Goal: Task Accomplishment & Management: Complete application form

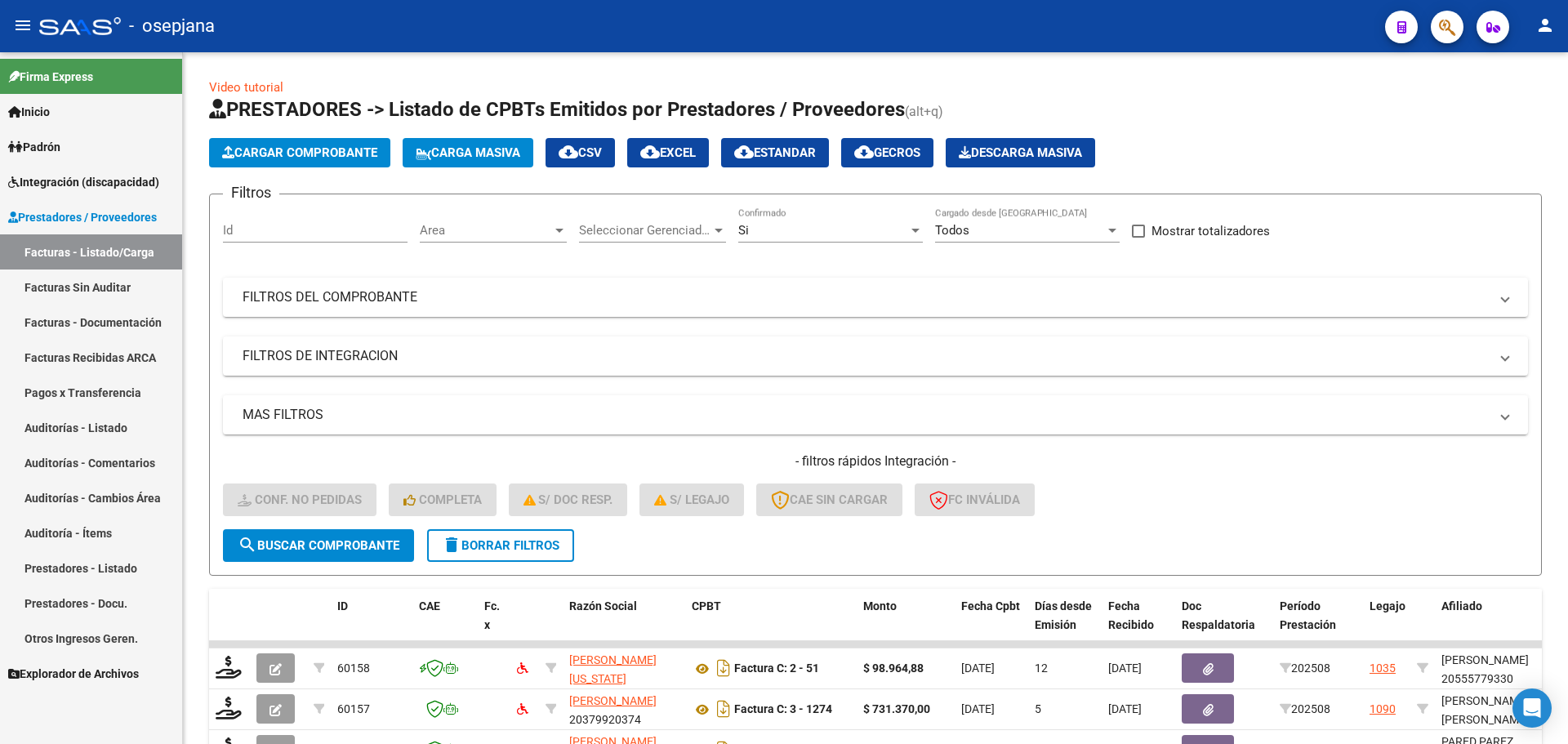
scroll to position [424, 0]
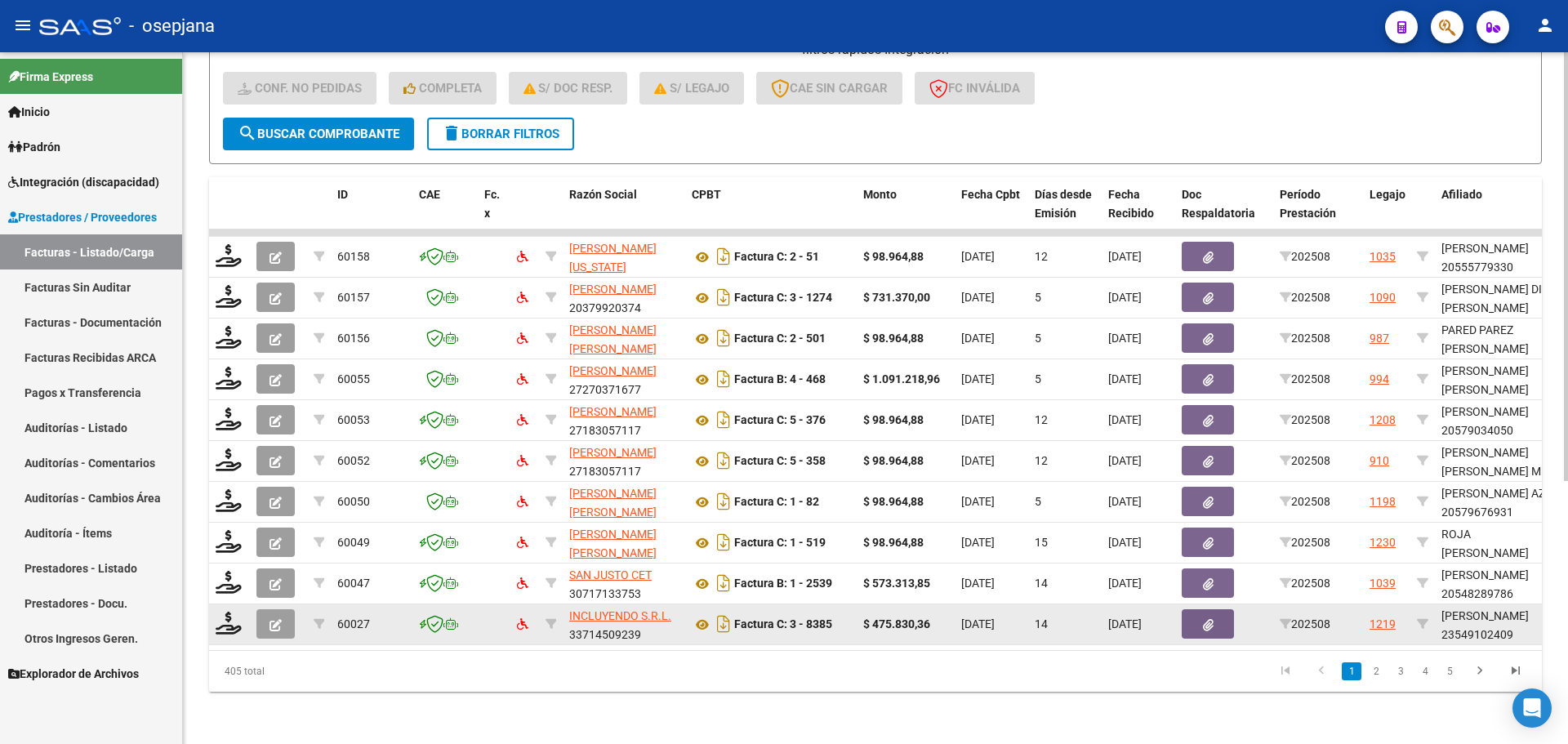
click at [225, 624] on div at bounding box center [230, 624] width 28 height 25
click at [218, 612] on icon at bounding box center [229, 623] width 26 height 23
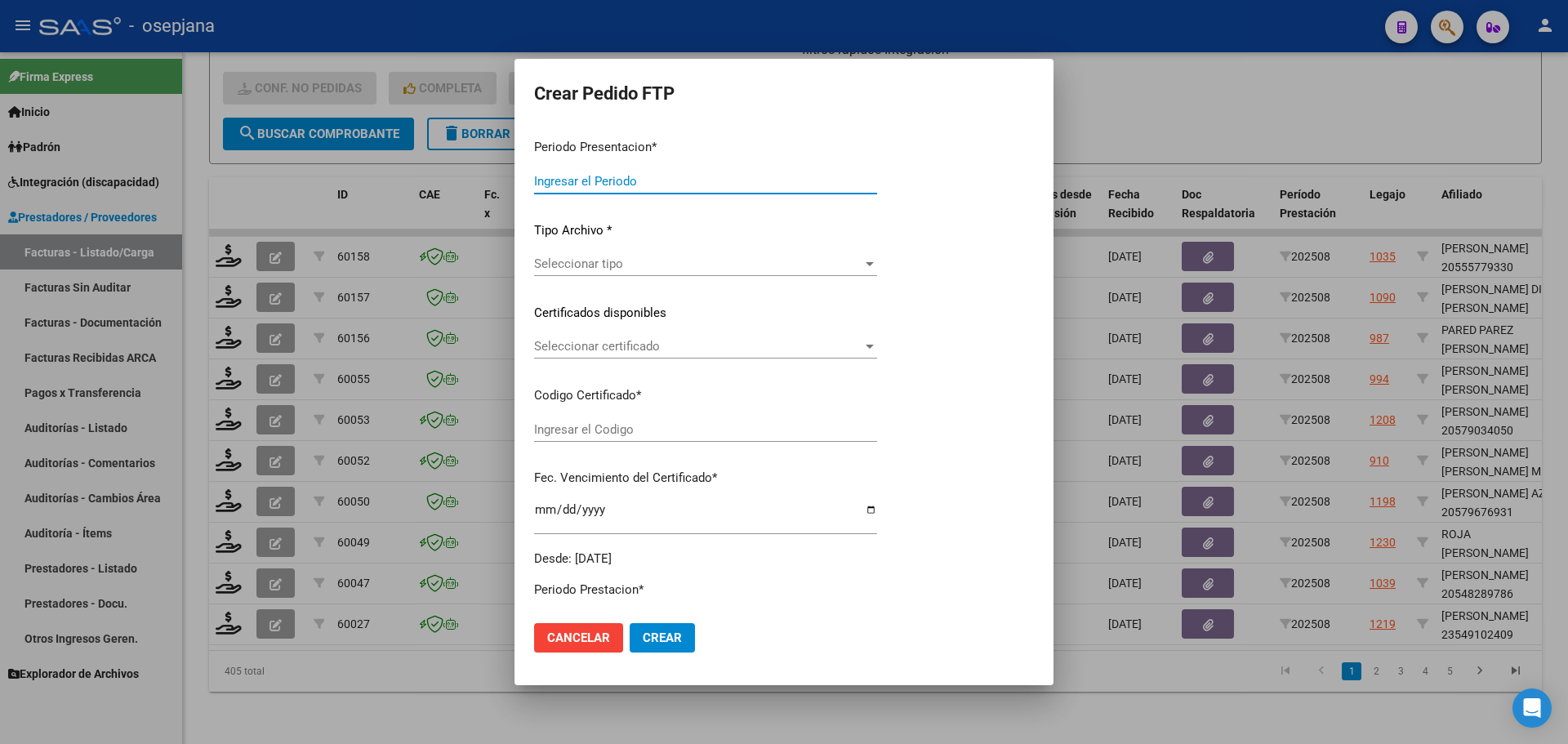
type input "202508"
type input "$ 475.830,36"
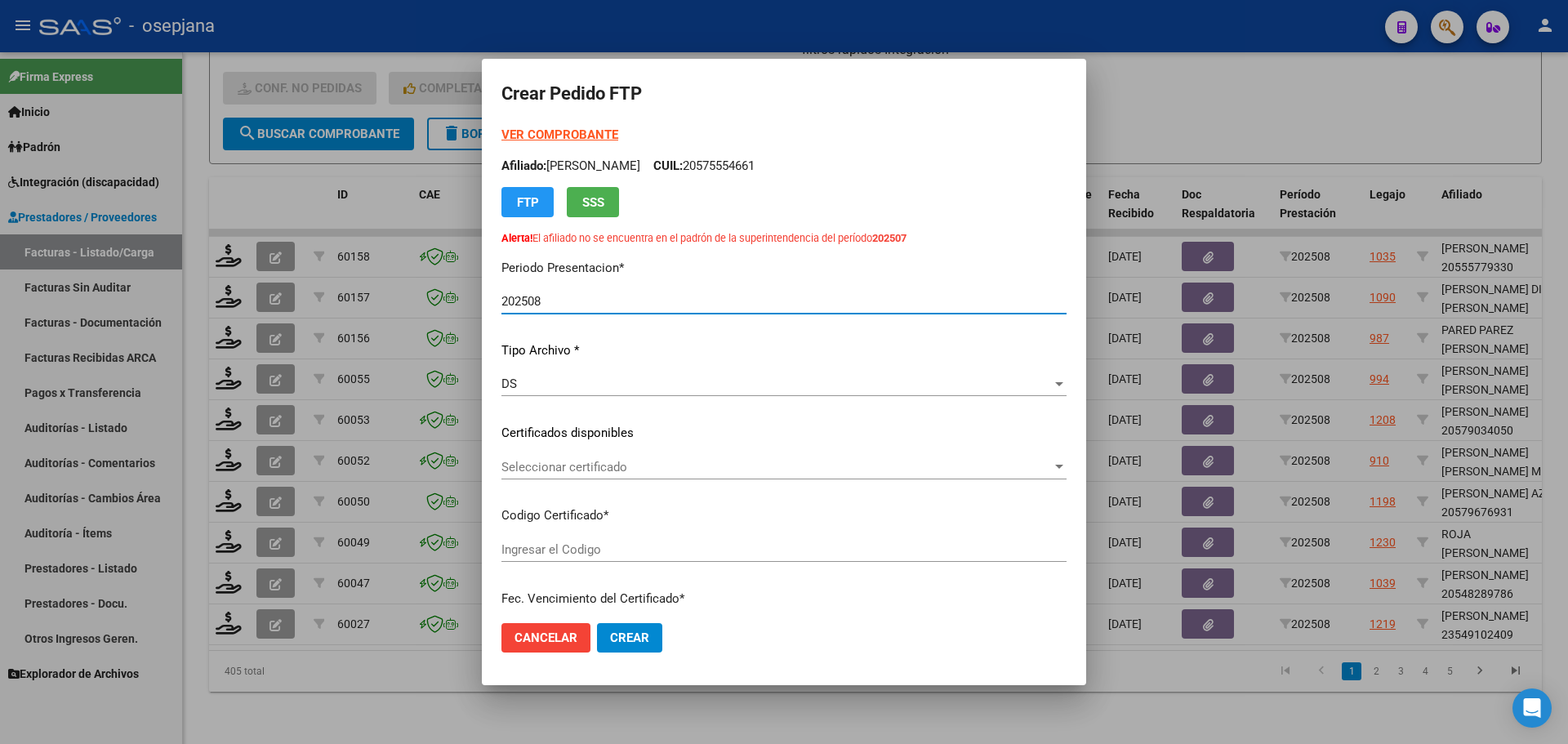
type input "ARG02000549102402025031320280313BUE10725"
type input "[DATE]"
click at [648, 464] on span "Seleccionar certificado" at bounding box center [776, 467] width 551 height 15
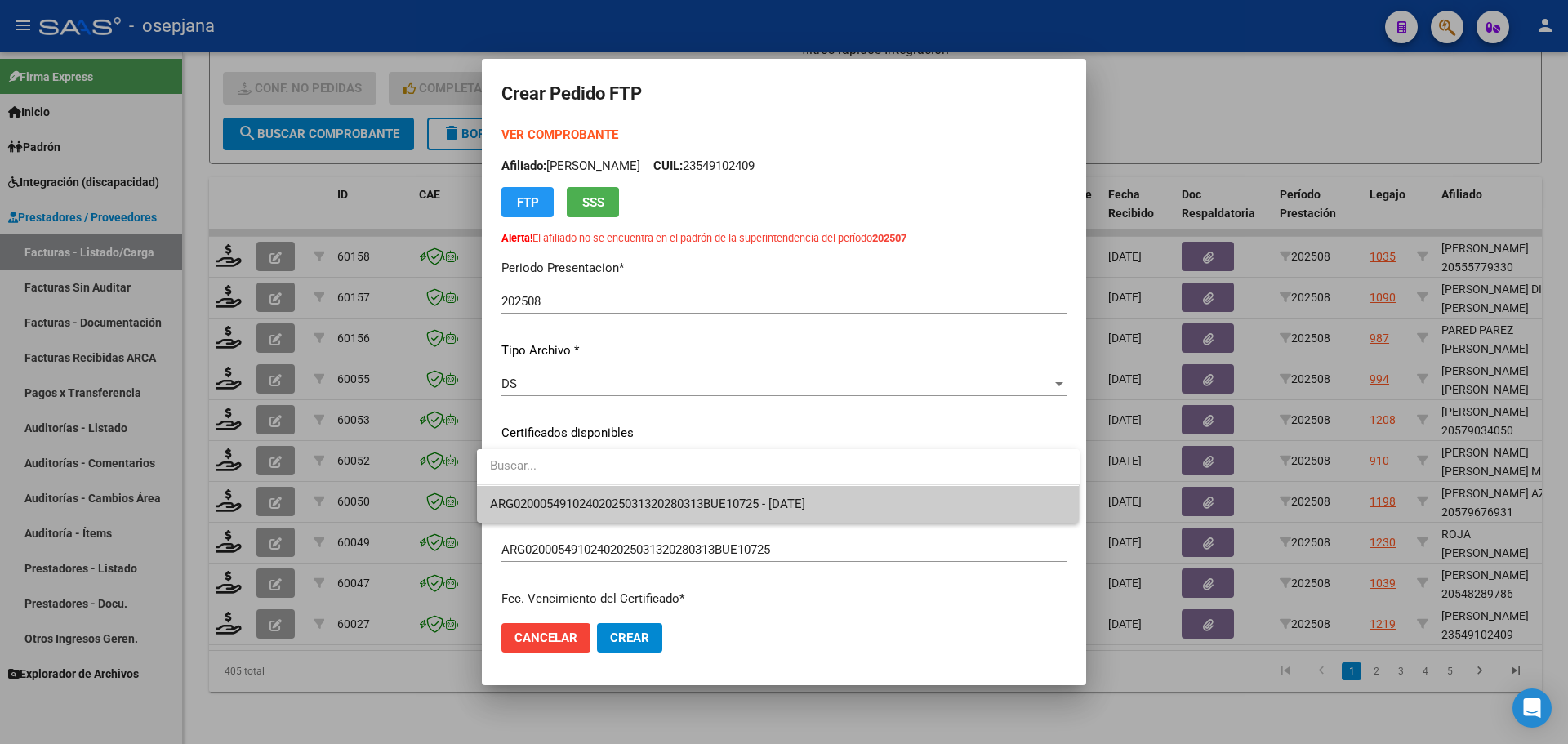
click at [651, 494] on span "ARG02000549102402025031320280313BUE10725 - [DATE]" at bounding box center [778, 504] width 576 height 37
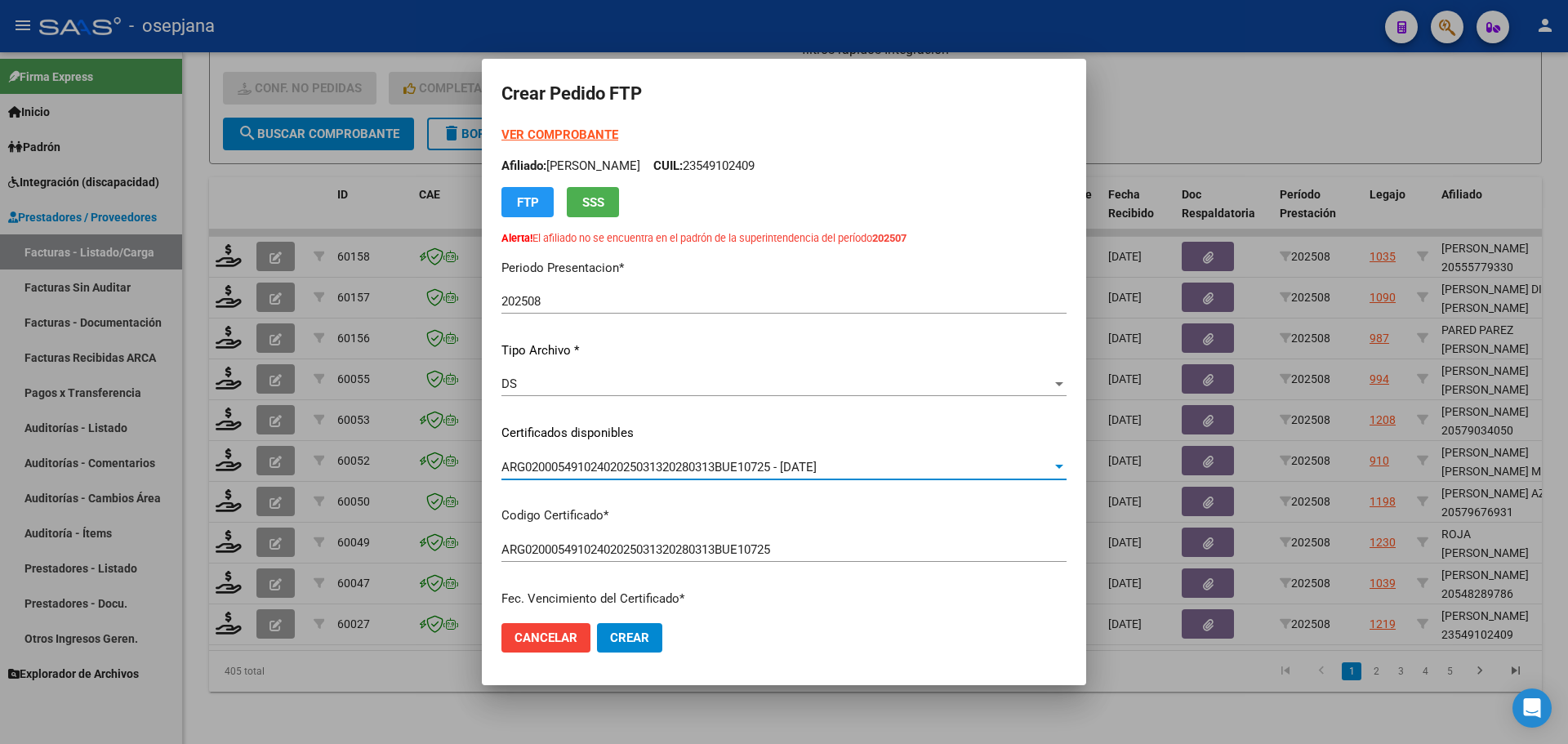
click at [575, 135] on strong "VER COMPROBANTE" at bounding box center [559, 135] width 116 height 15
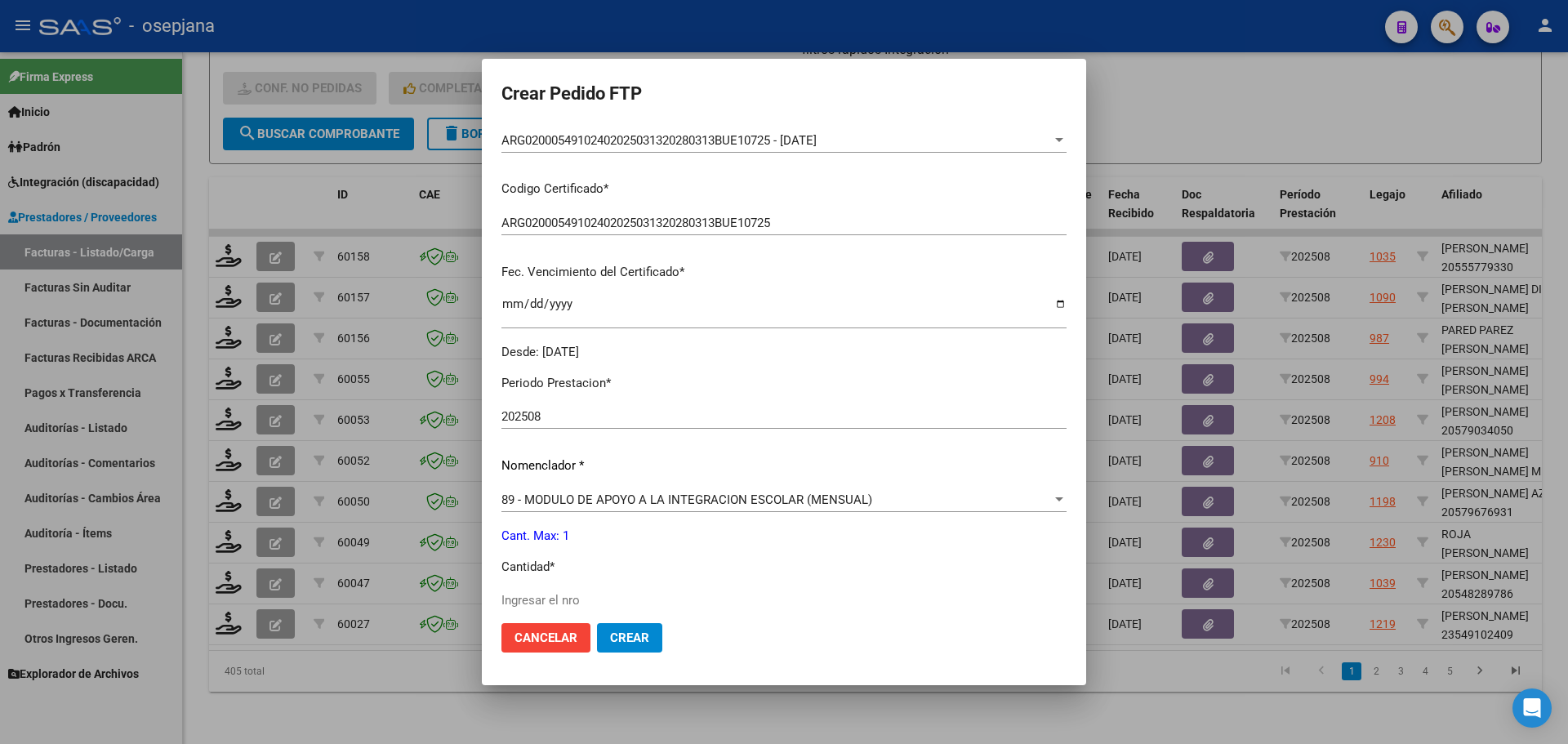
scroll to position [408, 0]
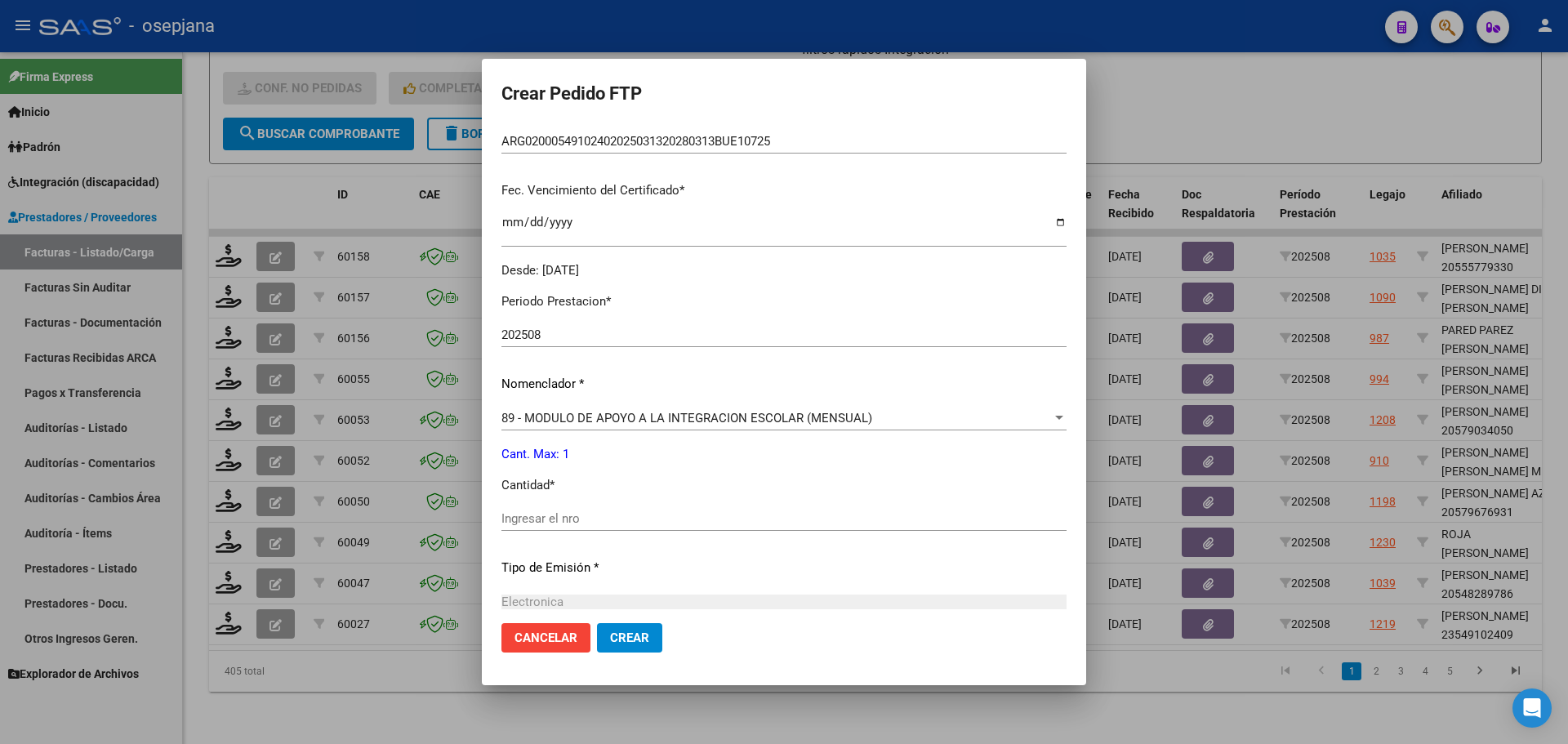
click at [549, 524] on input "Ingresar el nro" at bounding box center [784, 519] width 565 height 15
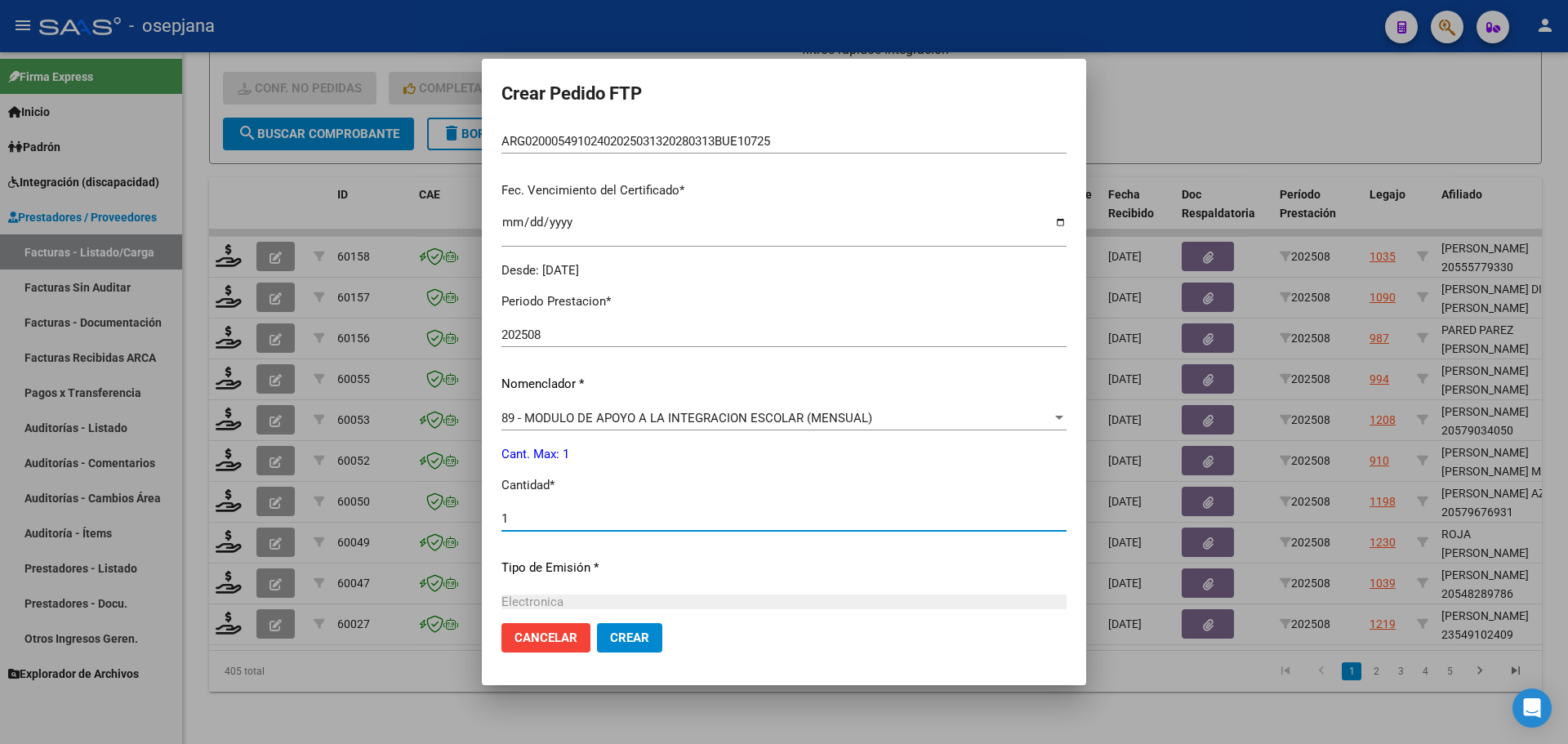
type input "1"
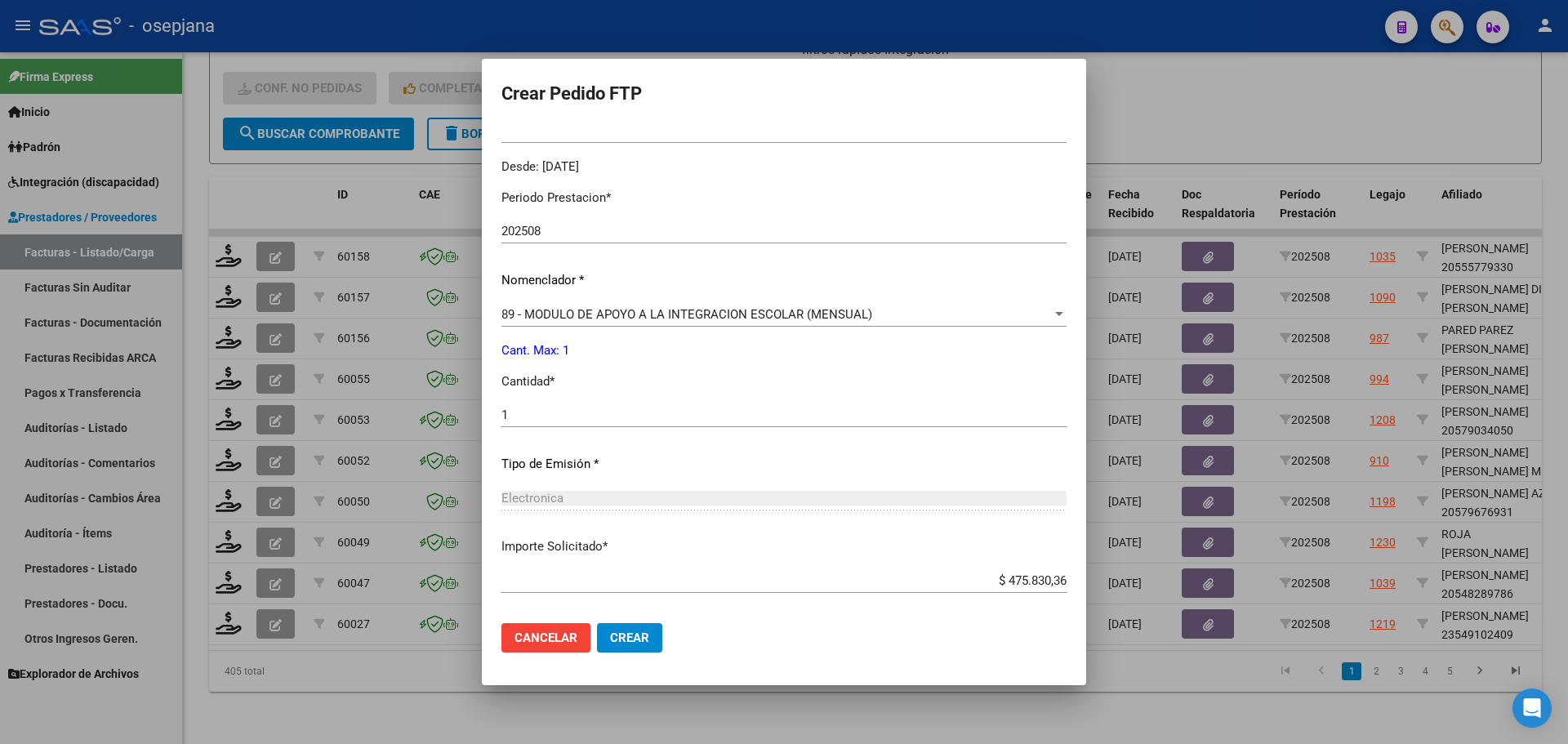
scroll to position [593, 0]
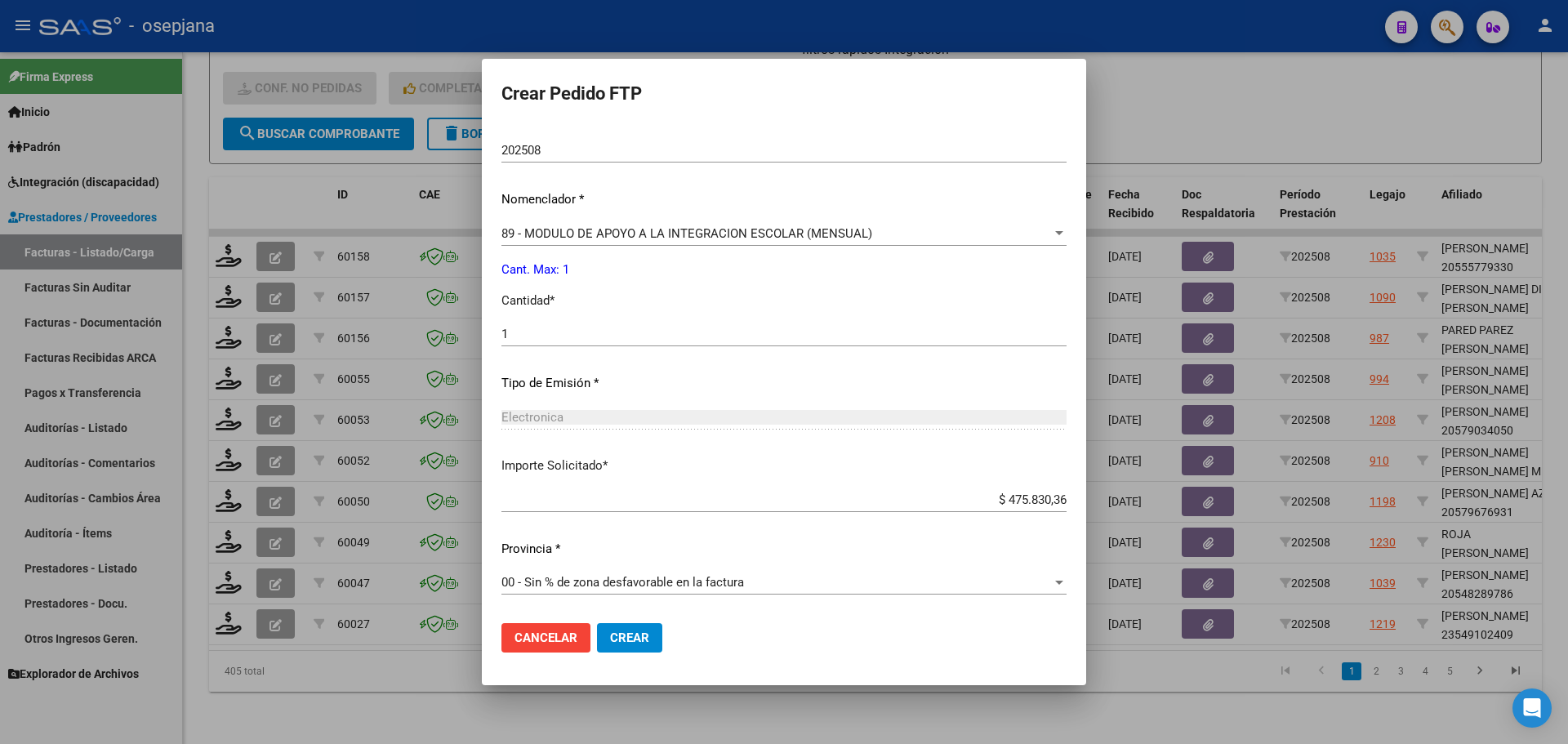
click at [631, 637] on span "Crear" at bounding box center [630, 638] width 39 height 15
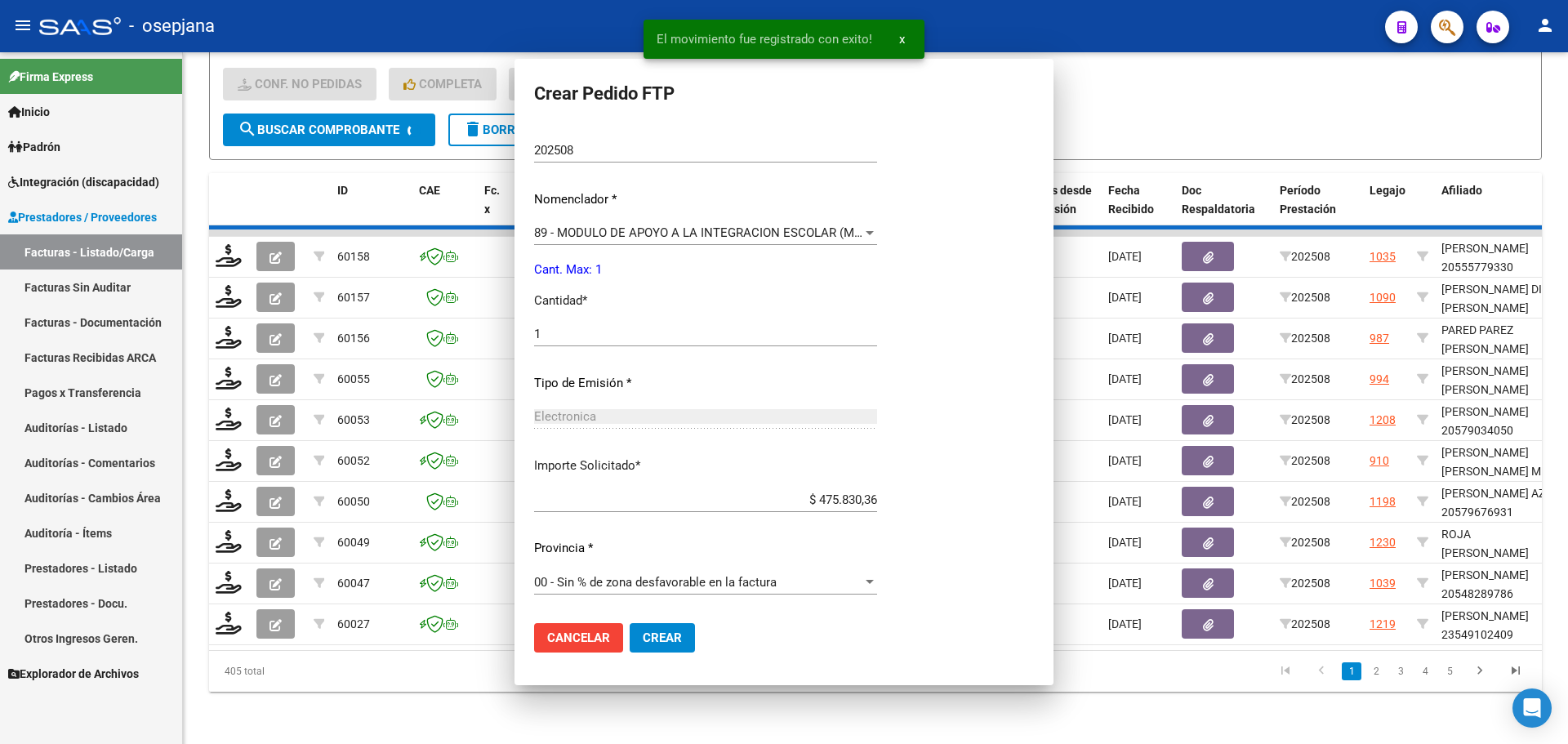
scroll to position [0, 0]
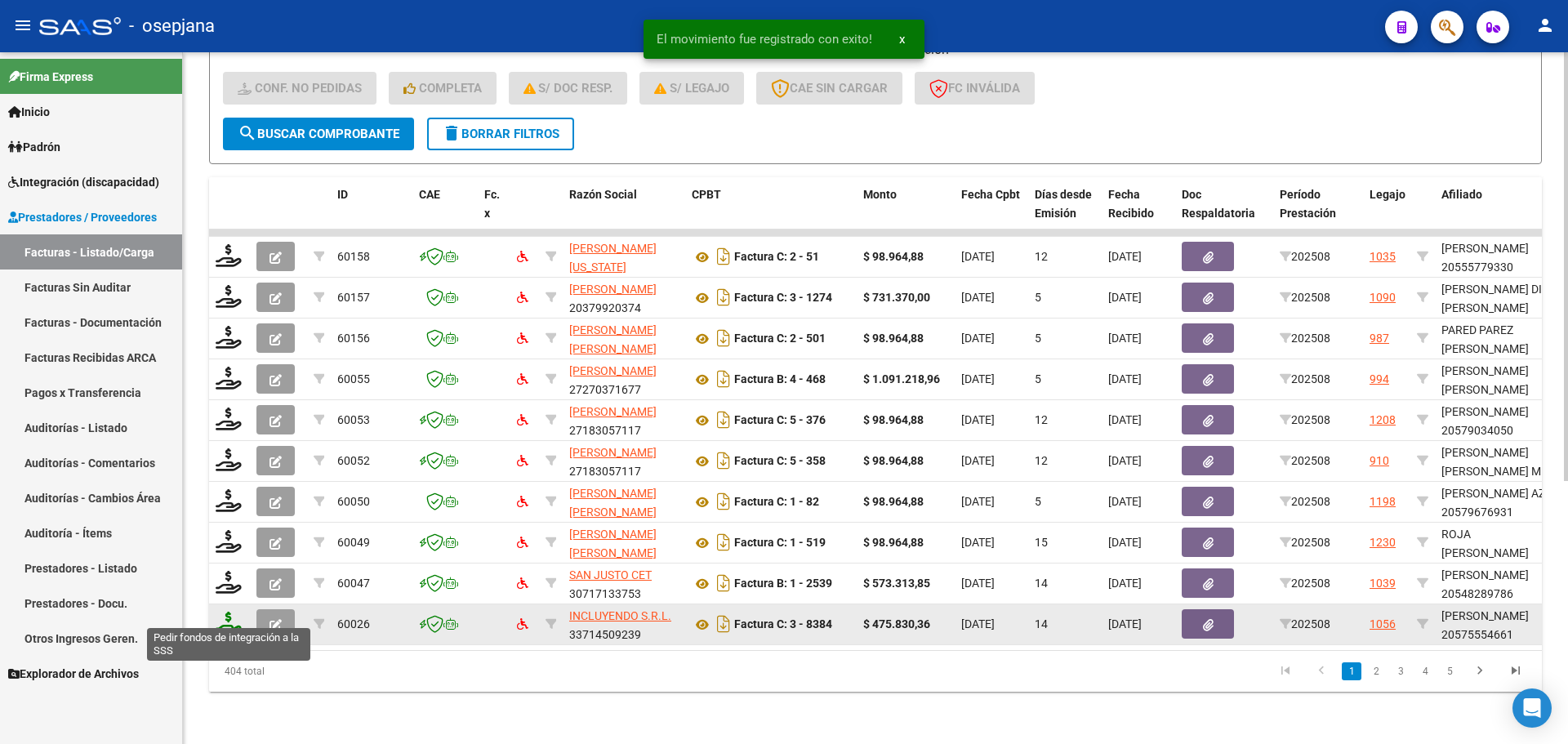
click at [223, 612] on icon at bounding box center [229, 623] width 26 height 23
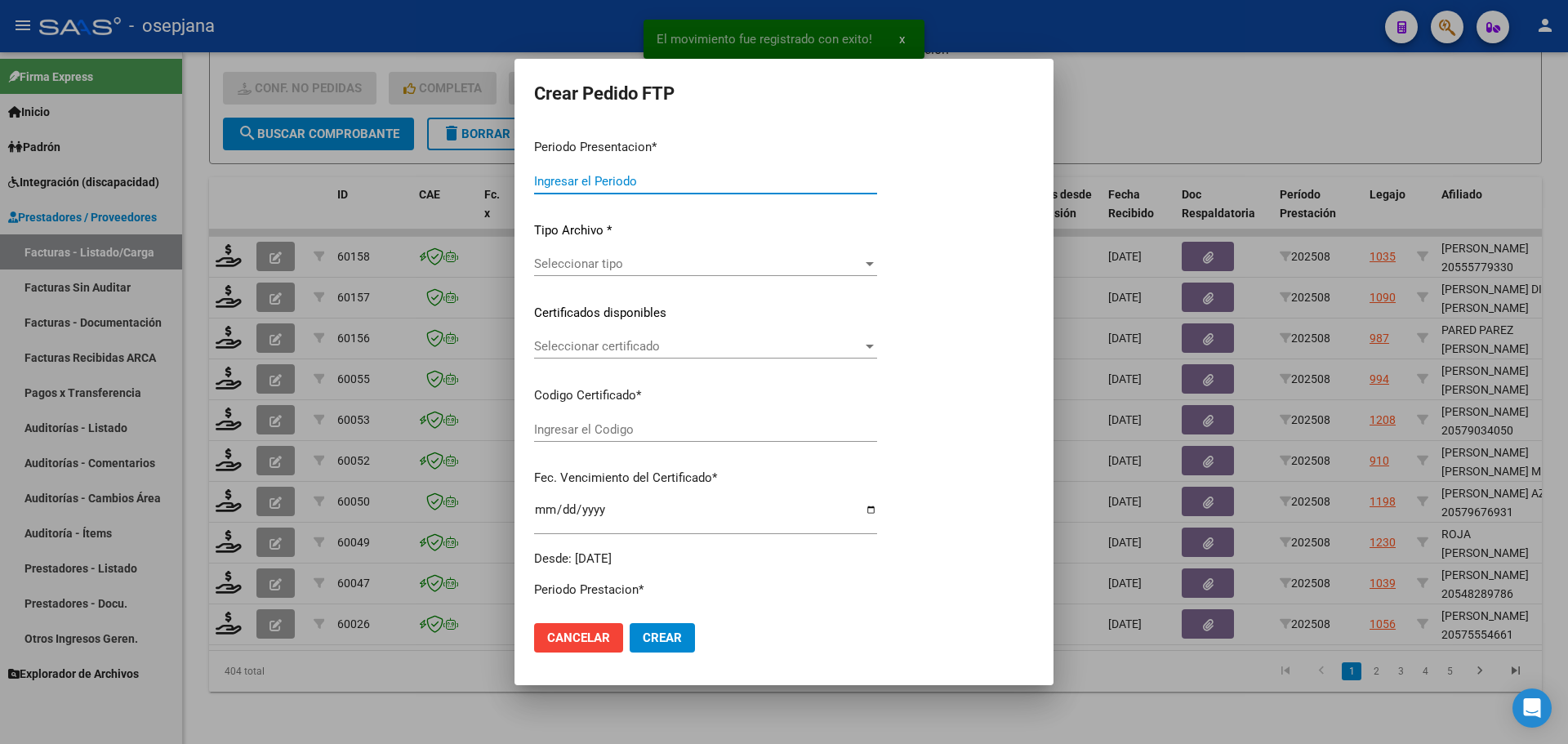
type input "202508"
type input "$ 475.830,36"
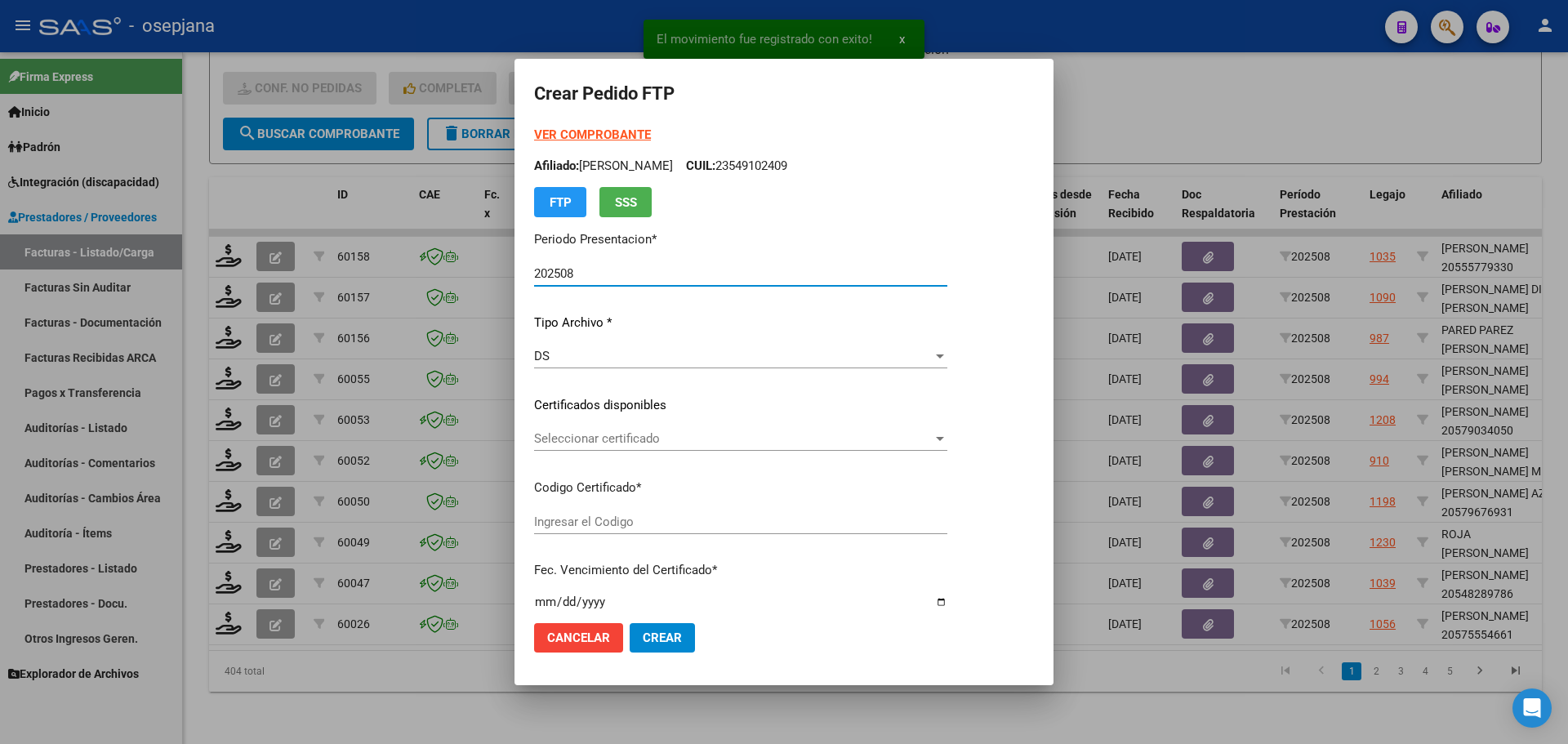
type input "ARG02000575554662024013020270130BUE313"
type input "[DATE]"
click at [649, 429] on div "Seleccionar certificado Seleccionar certificado" at bounding box center [740, 438] width 413 height 24
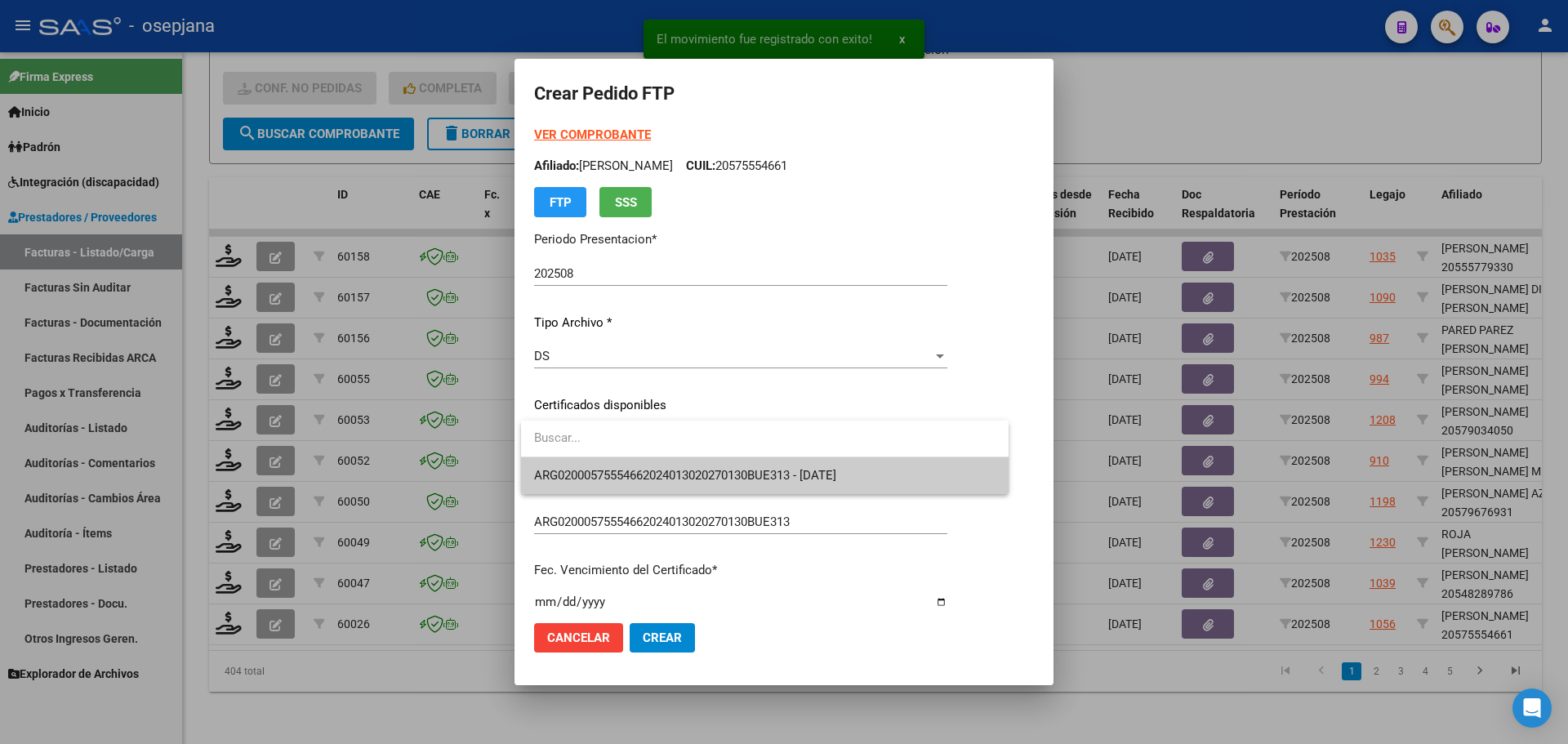
click at [660, 467] on span "ARG02000575554662024013020270130BUE313 - [DATE]" at bounding box center [765, 475] width 462 height 37
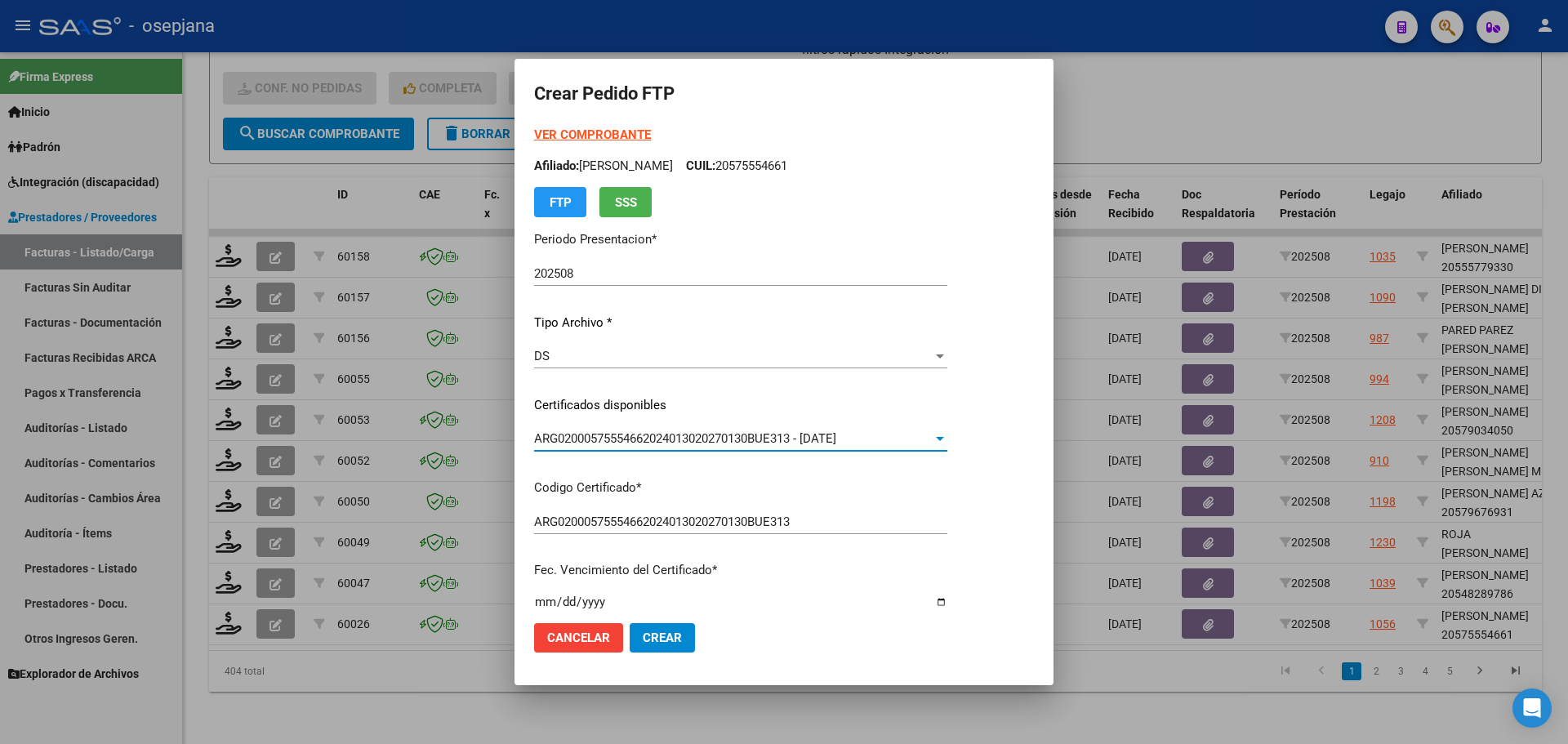
click at [601, 129] on strong "VER COMPROBANTE" at bounding box center [592, 135] width 116 height 15
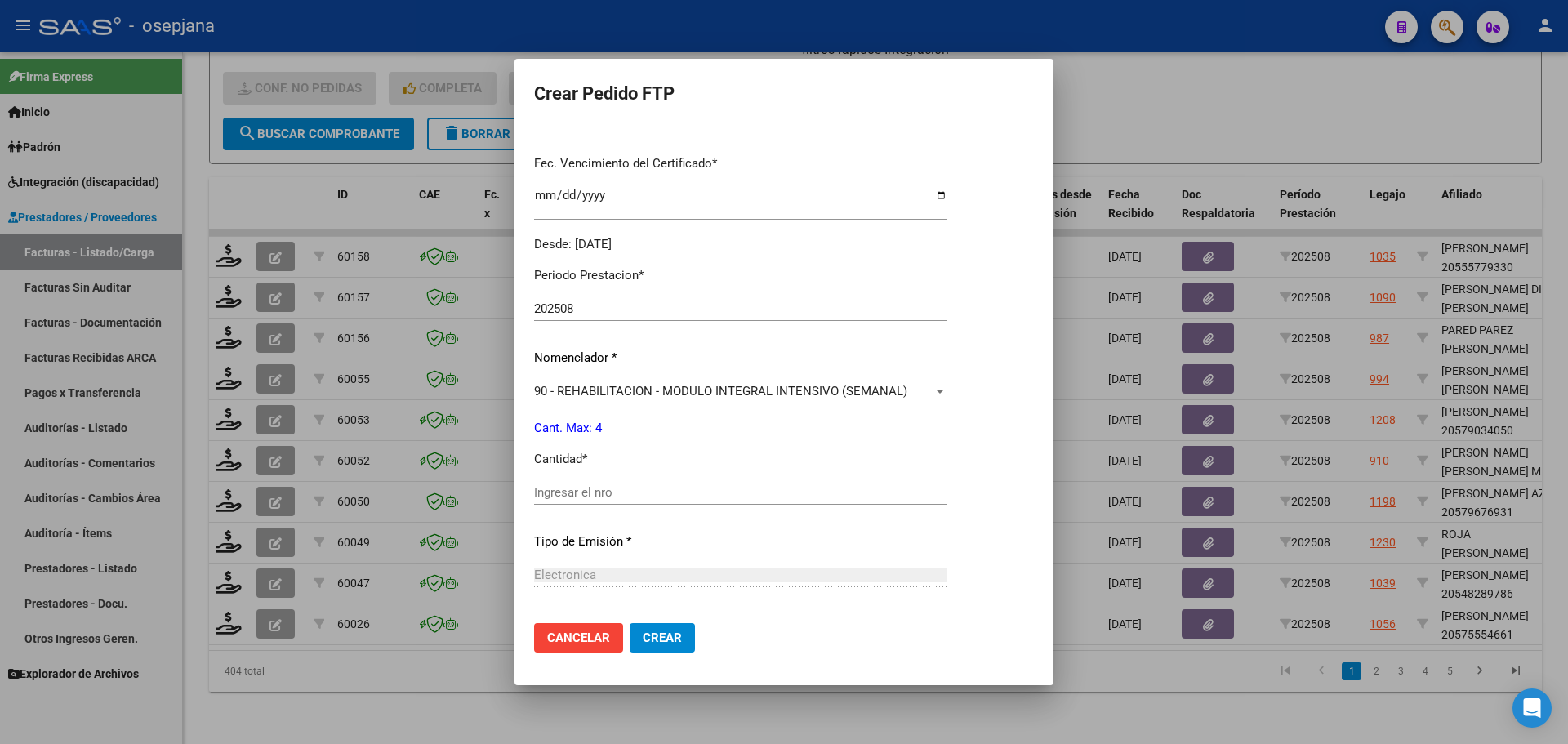
scroll to position [408, 0]
click at [584, 381] on div "90 - REHABILITACION - MODULO INTEGRAL INTENSIVO (SEMANAL) Seleccionar nomenclad…" at bounding box center [740, 389] width 413 height 24
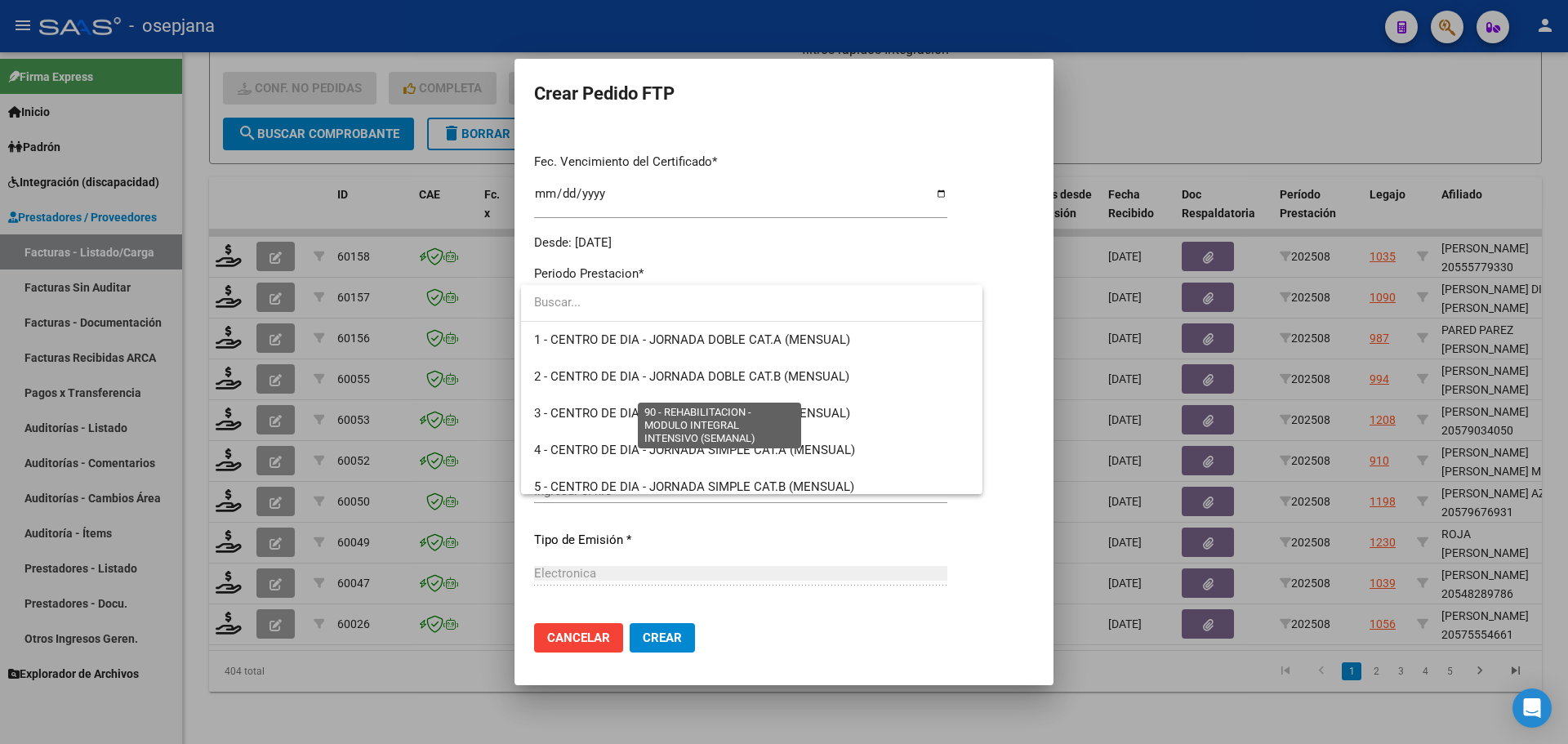
scroll to position [3221, 0]
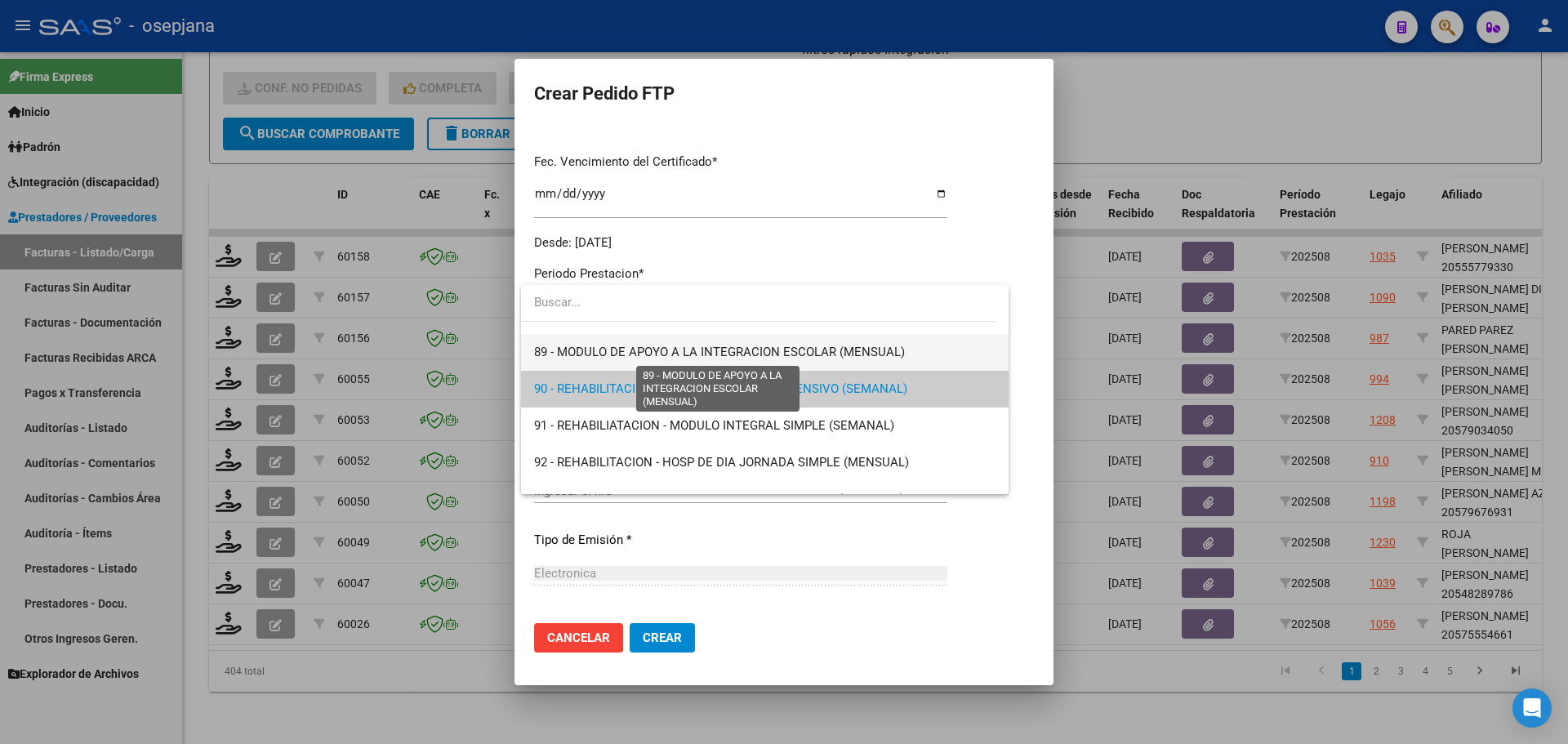
click at [602, 356] on span "89 - MODULO DE APOYO A LA INTEGRACION ESCOLAR (MENSUAL)" at bounding box center [719, 352] width 371 height 15
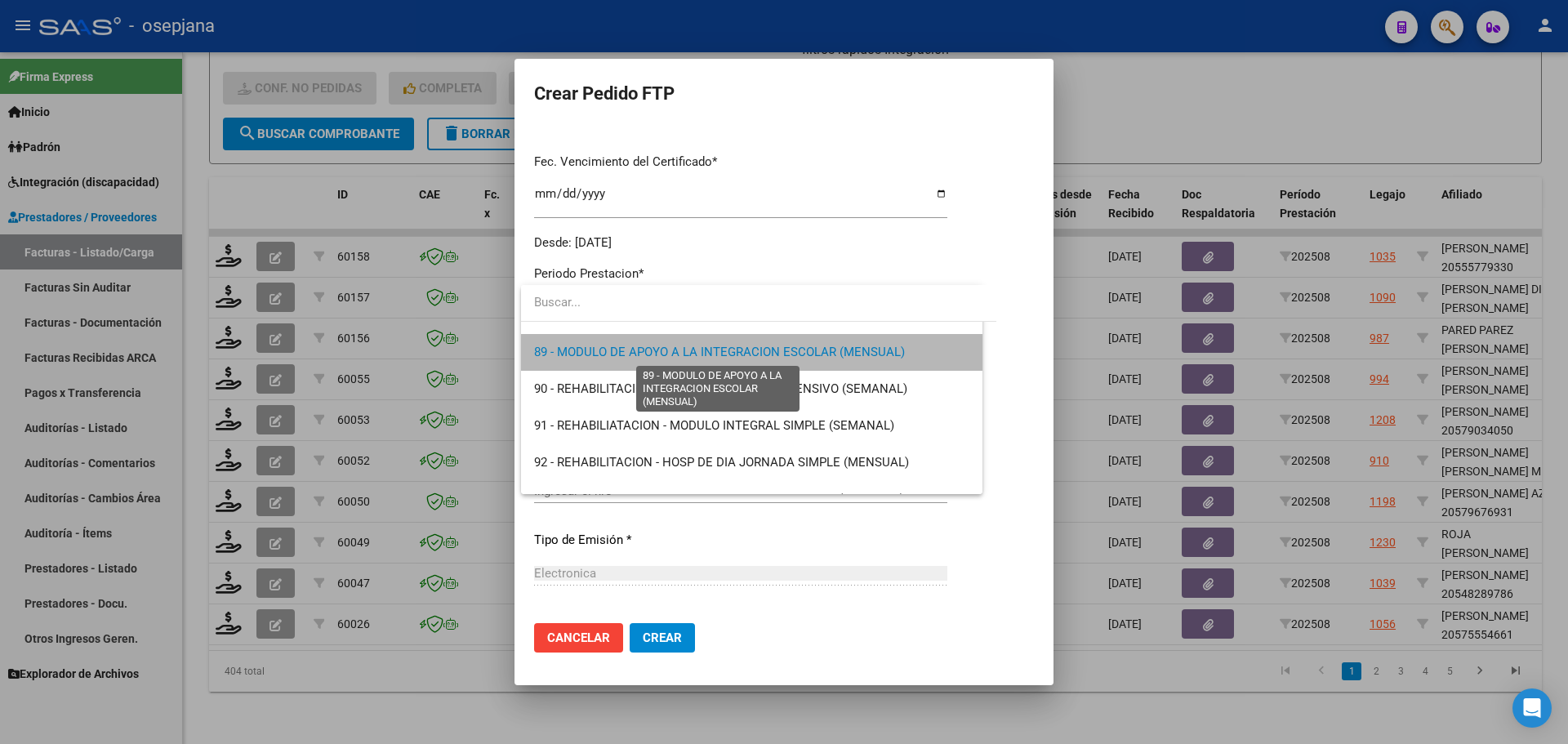
scroll to position [3233, 0]
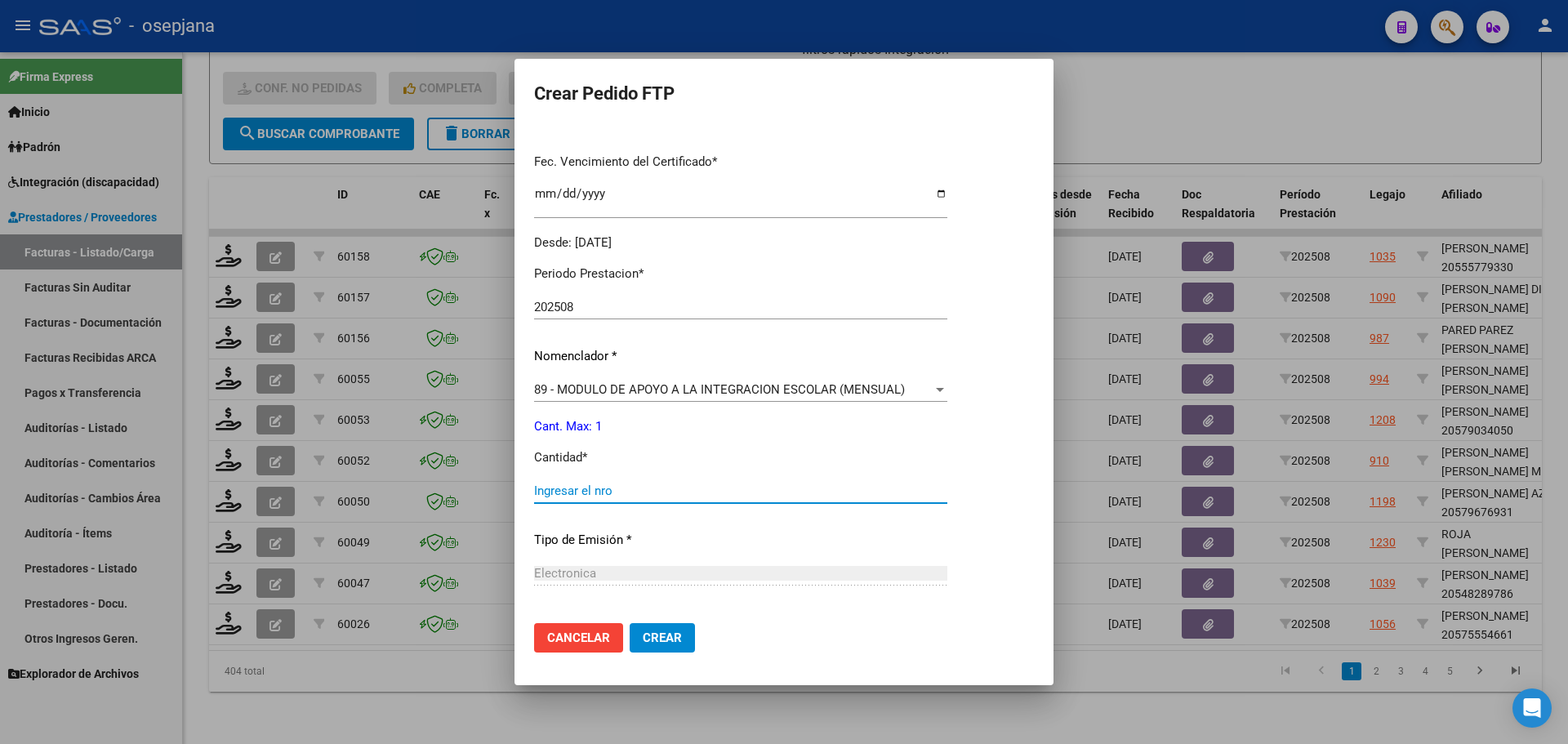
click at [584, 493] on input "Ingresar el nro" at bounding box center [740, 491] width 413 height 15
type input "1"
click at [658, 638] on span "Crear" at bounding box center [662, 638] width 39 height 15
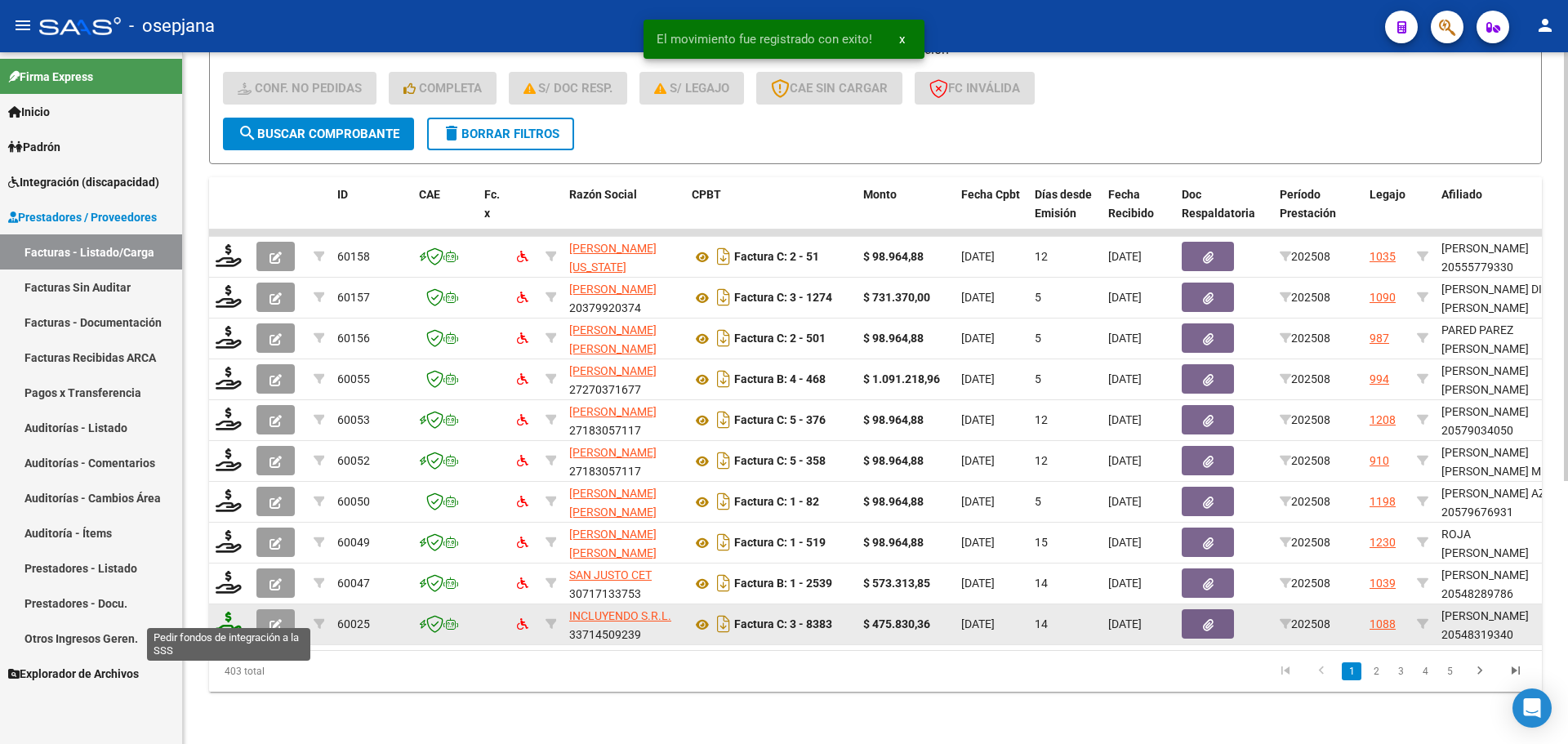
click at [223, 620] on icon at bounding box center [229, 623] width 26 height 23
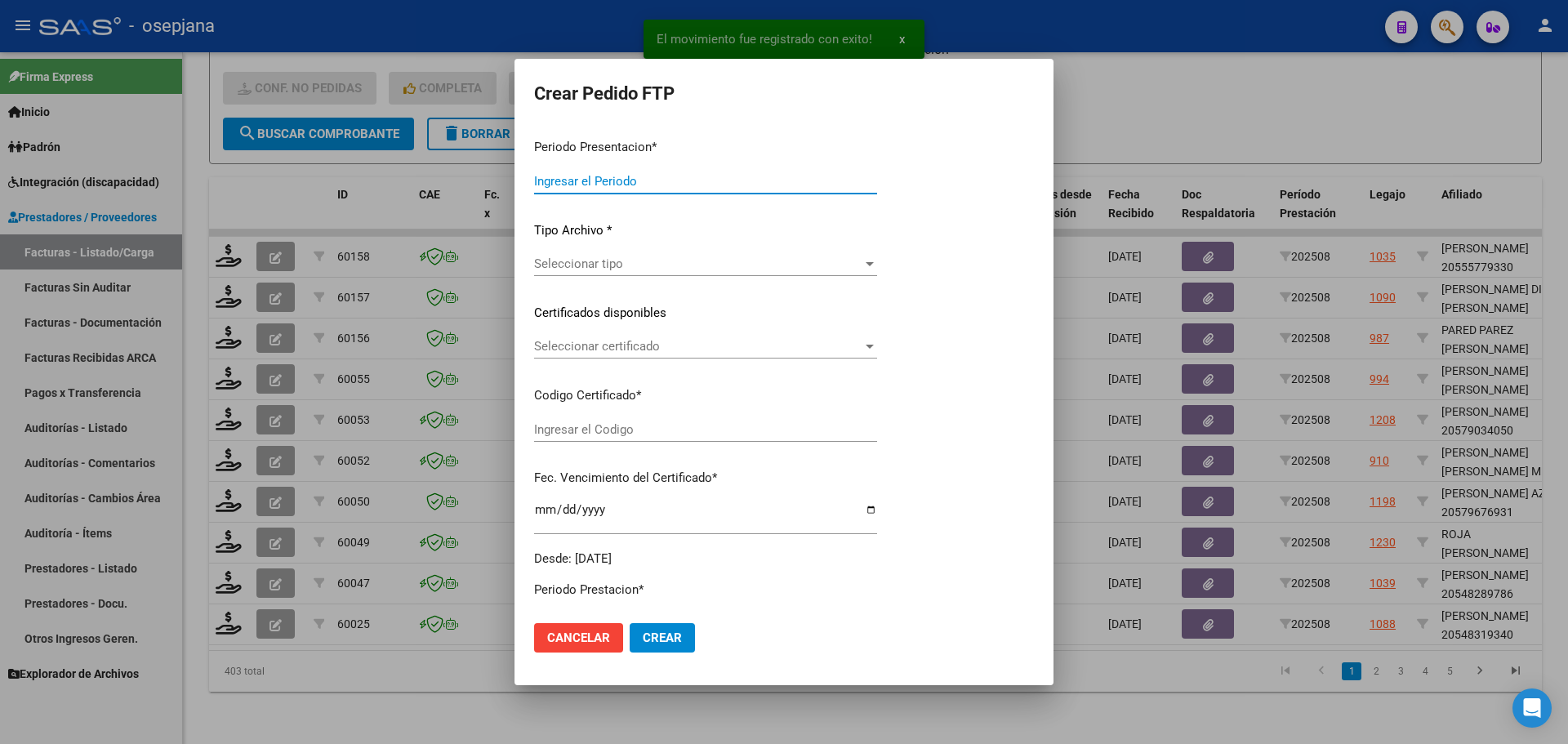
type input "202508"
type input "$ 475.830,36"
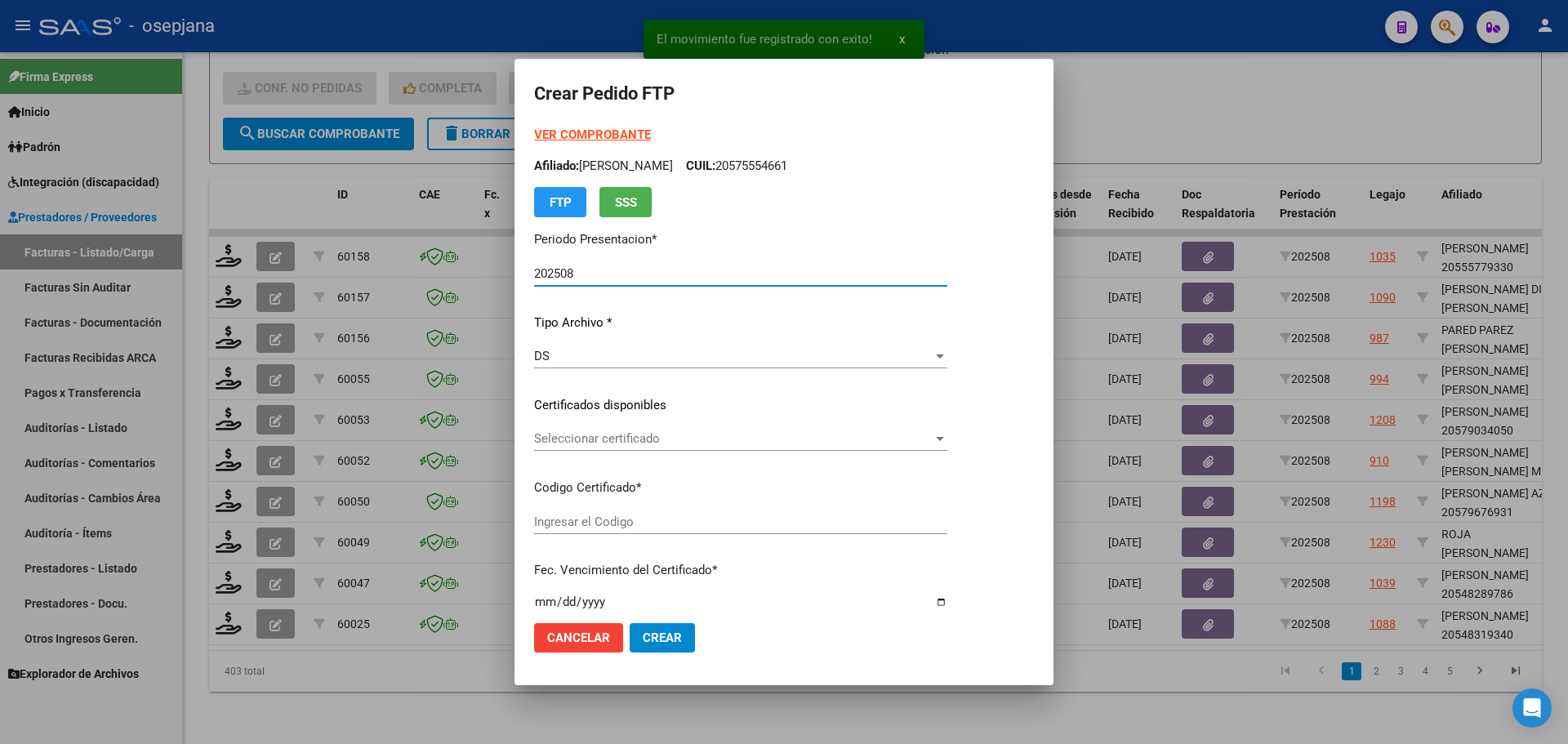
type input "ARG02000548319342022102020271020BSAS313"
type input "[DATE]"
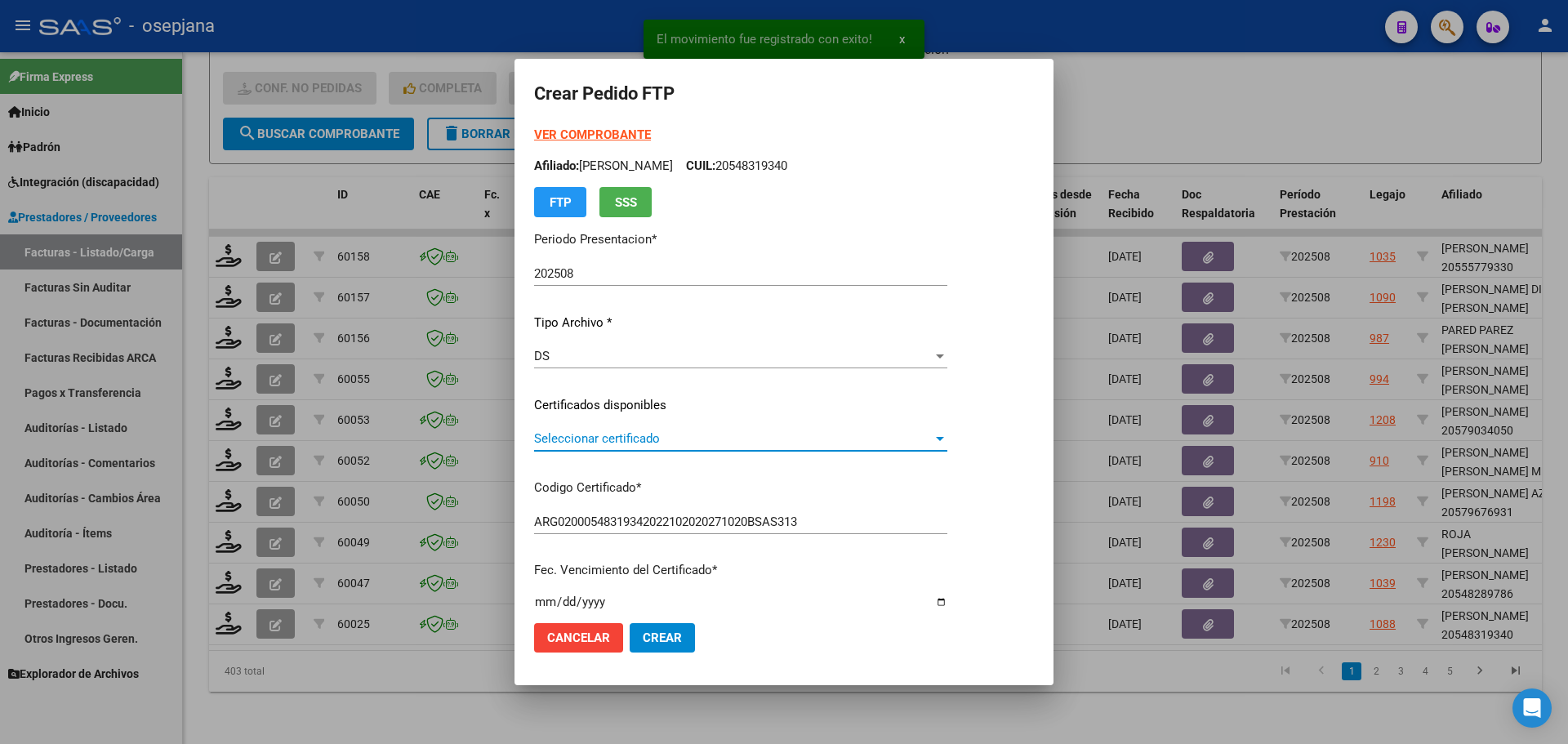
click at [601, 441] on span "Seleccionar certificado" at bounding box center [733, 439] width 399 height 15
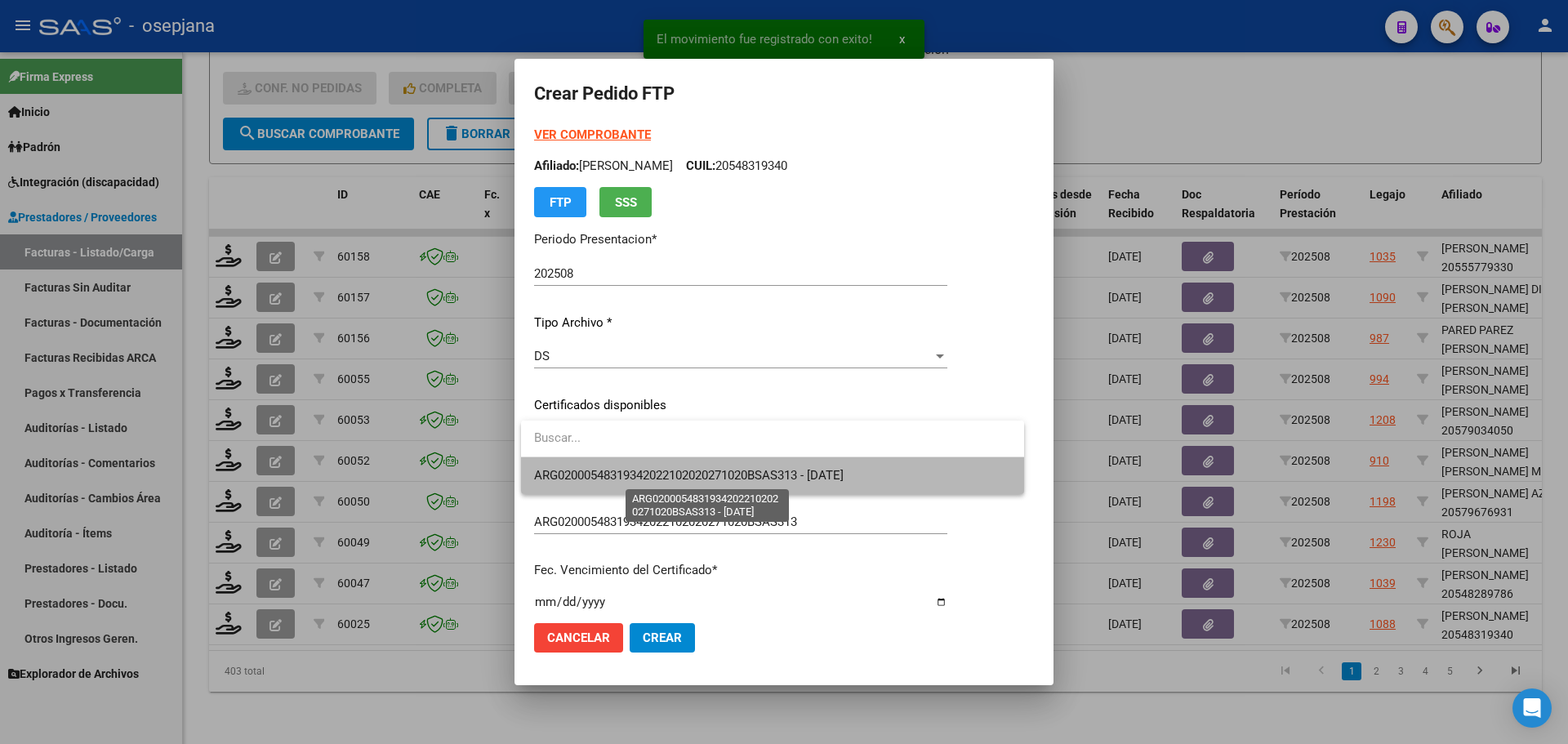
click at [608, 468] on span "ARG02000548319342022102020271020BSAS313 - [DATE]" at bounding box center [689, 476] width 310 height 15
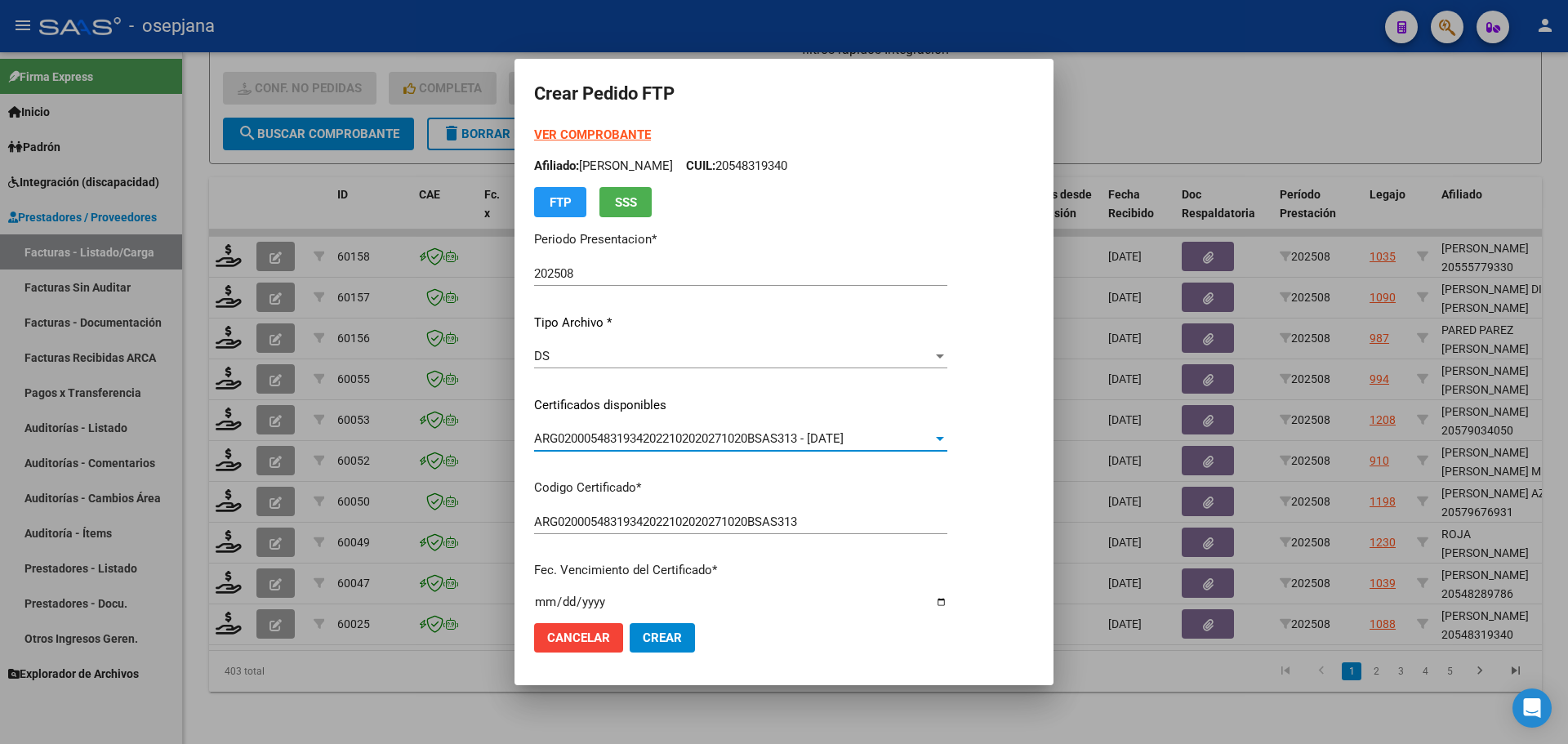
click at [623, 133] on strong "VER COMPROBANTE" at bounding box center [592, 135] width 116 height 15
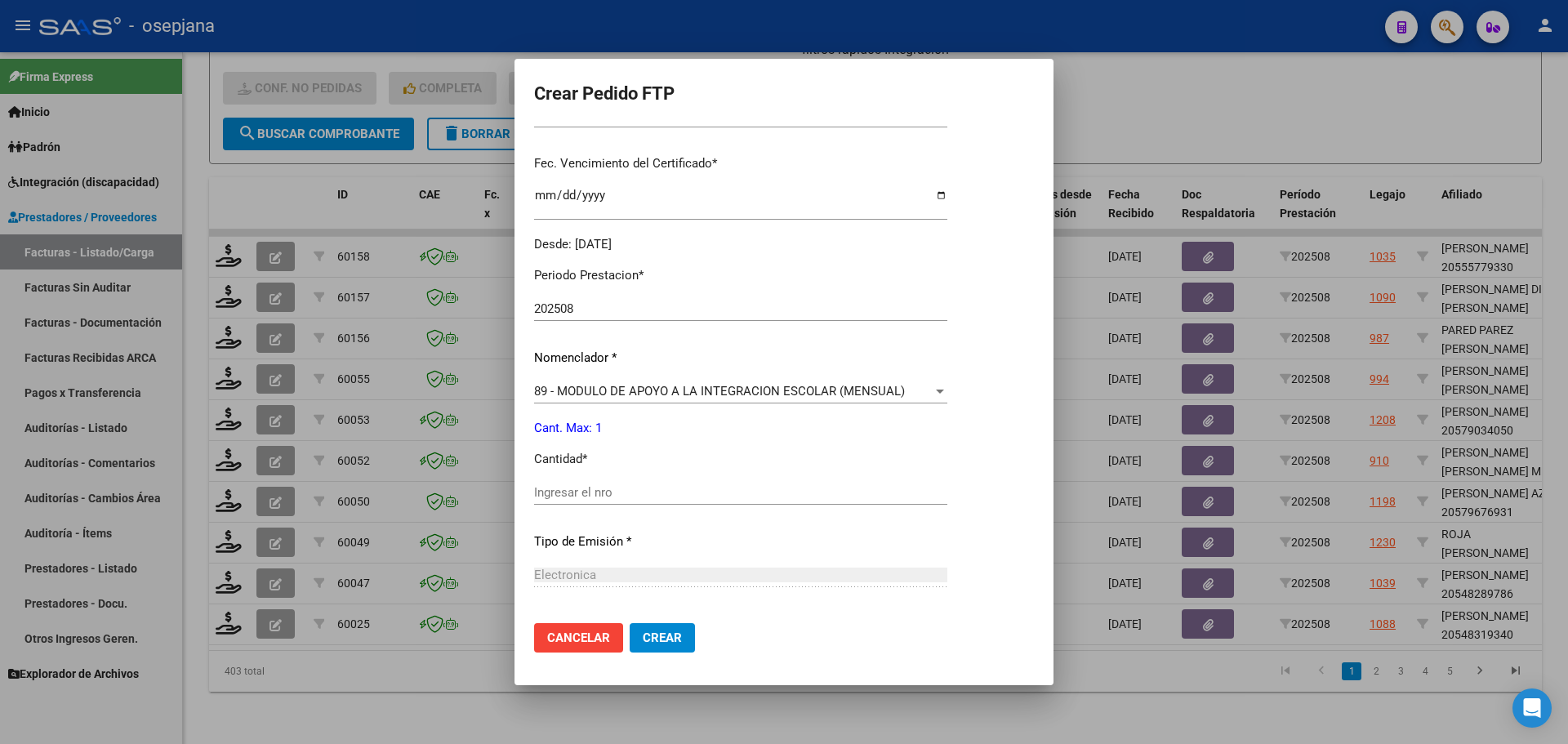
scroll to position [408, 0]
click at [572, 495] on input "Ingresar el nro" at bounding box center [740, 491] width 413 height 15
type input "1"
click at [662, 641] on span "Crear" at bounding box center [662, 638] width 39 height 15
